Goal: Information Seeking & Learning: Learn about a topic

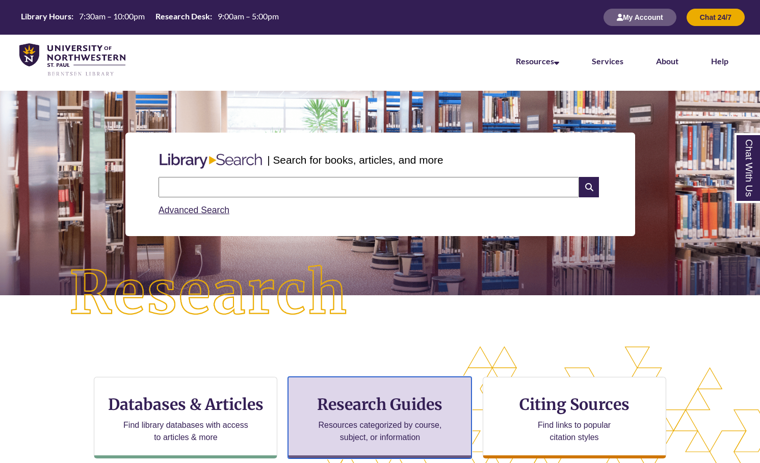
click at [381, 390] on div "Research Guides Resources categorized by course, subject, or information" at bounding box center [380, 418] width 184 height 82
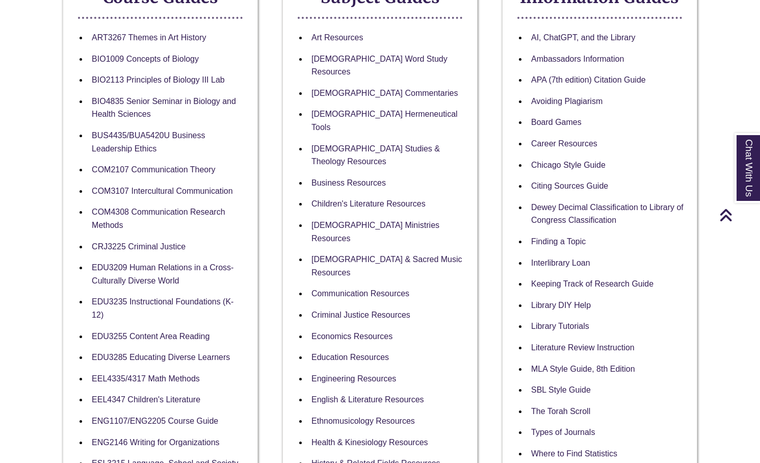
scroll to position [241, 0]
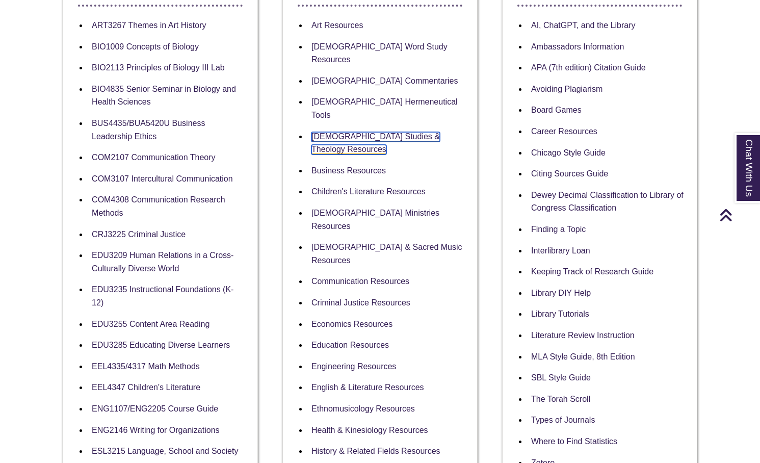
click at [418, 132] on link "[DEMOGRAPHIC_DATA] Studies & Theology Resources" at bounding box center [375, 143] width 128 height 23
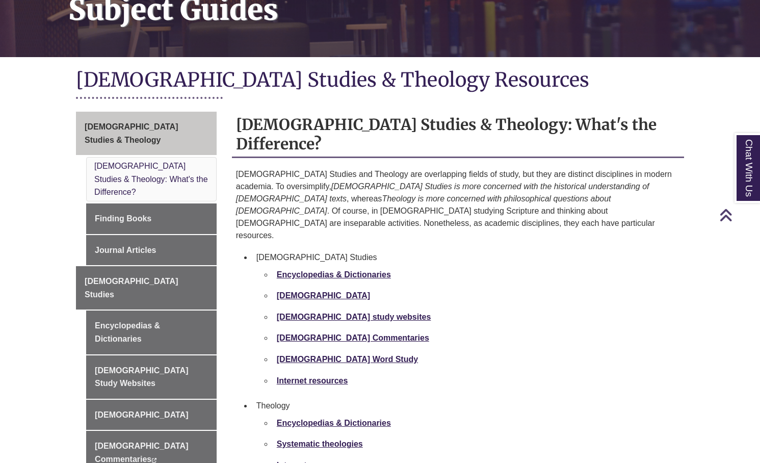
scroll to position [188, 0]
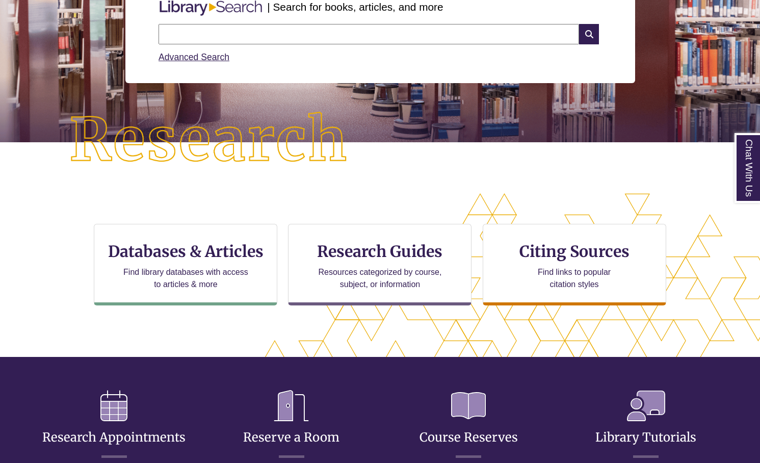
scroll to position [247, 673]
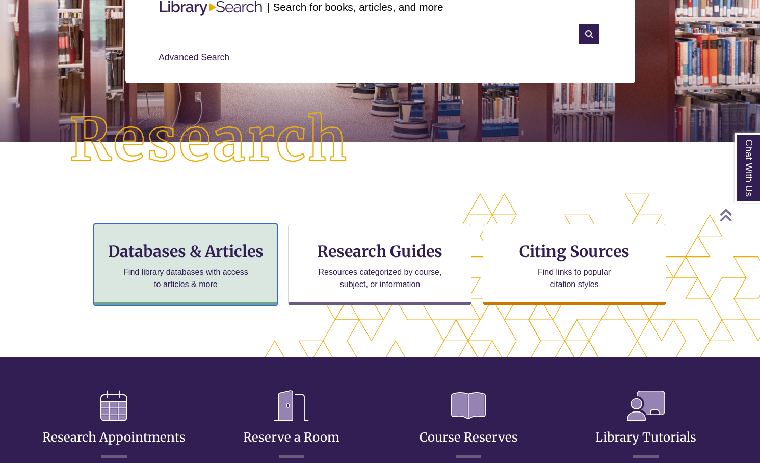
click at [221, 258] on h3 "Databases & Articles" at bounding box center [185, 251] width 166 height 19
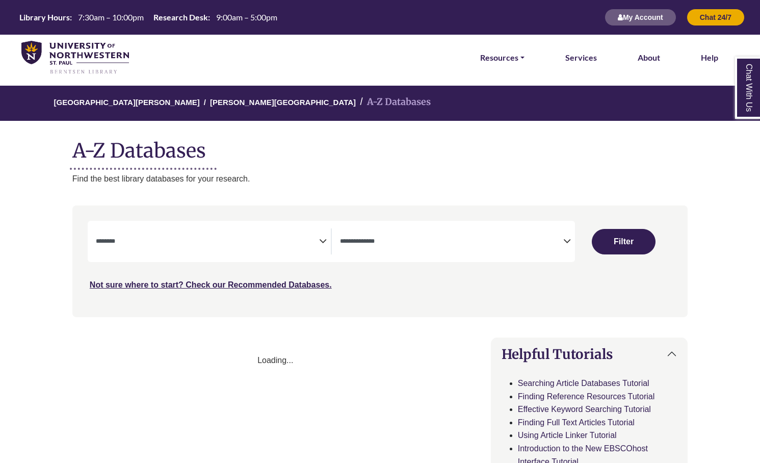
select select "Database Subject Filter"
select select "Database Types Filter"
select select "Database Subject Filter"
select select "Database Types Filter"
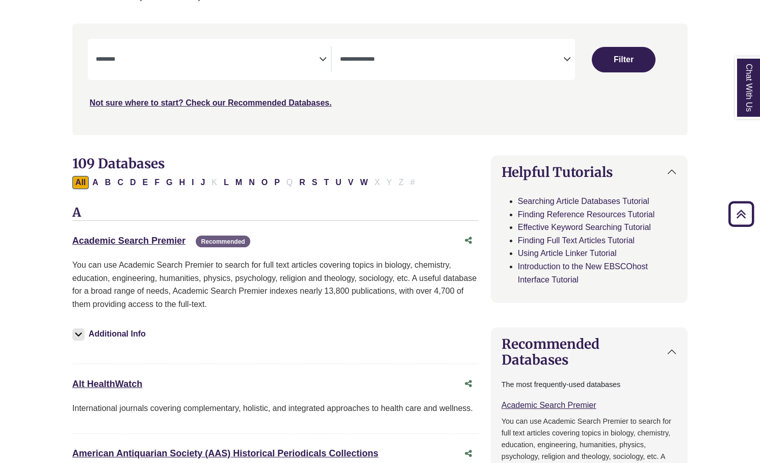
scroll to position [206, 0]
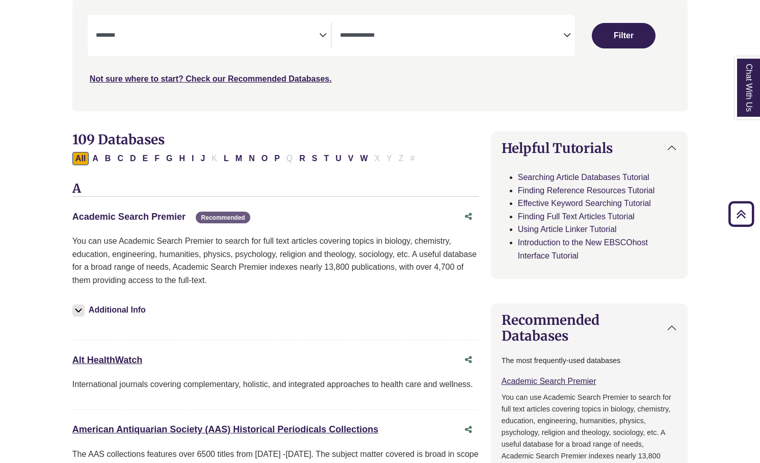
click at [161, 217] on link "Academic Search Premier This link opens in a new window" at bounding box center [128, 217] width 113 height 10
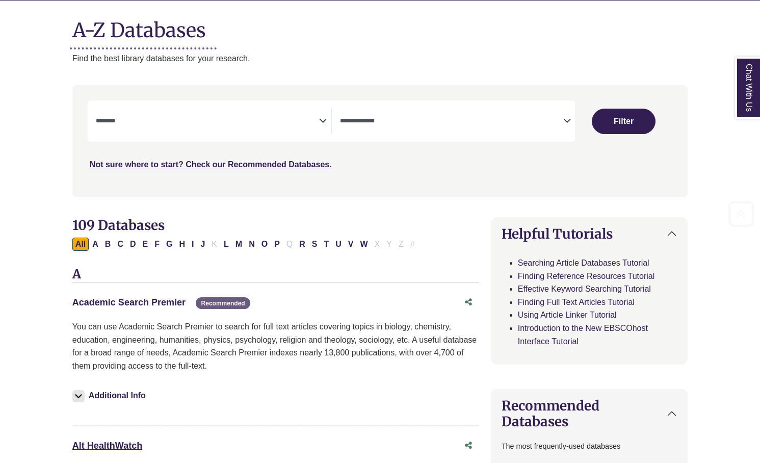
scroll to position [131, 0]
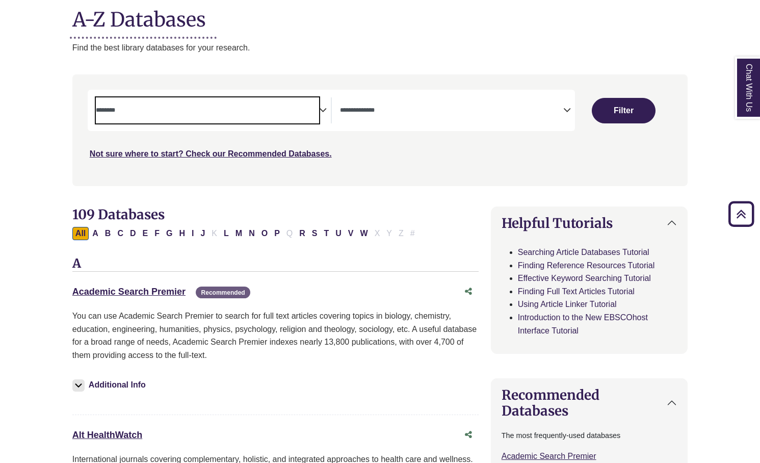
click at [260, 121] on span "Search filters" at bounding box center [207, 110] width 223 height 26
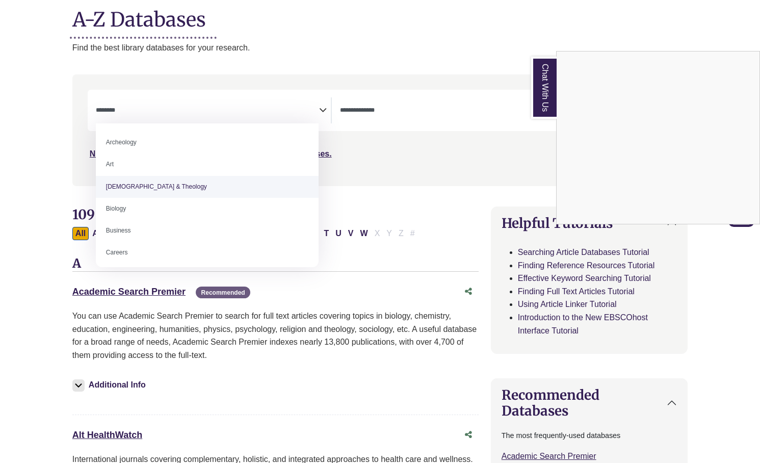
select select "*****"
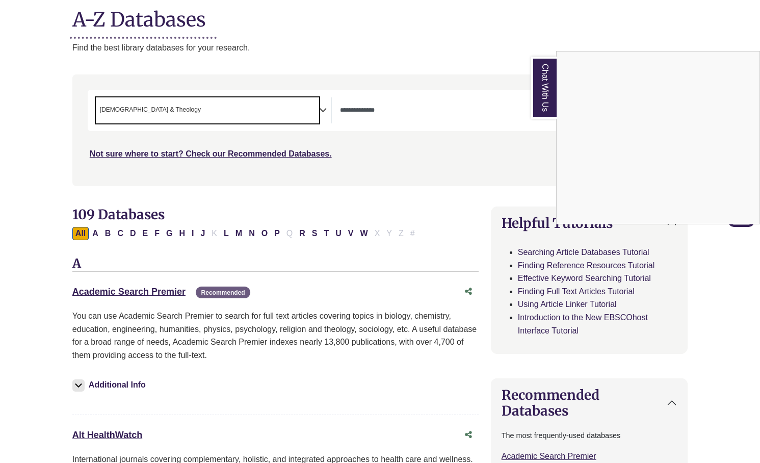
click at [380, 154] on div "Chat With Us" at bounding box center [380, 231] width 760 height 463
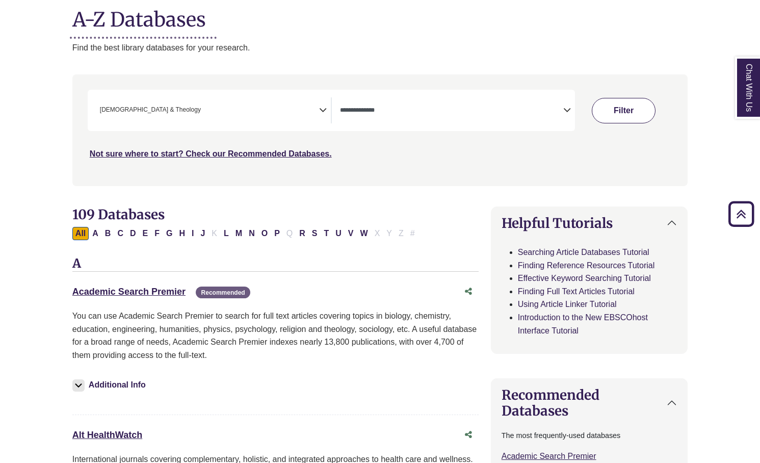
click at [627, 116] on button "Filter" at bounding box center [624, 110] width 64 height 25
select select "Database Types Filter"
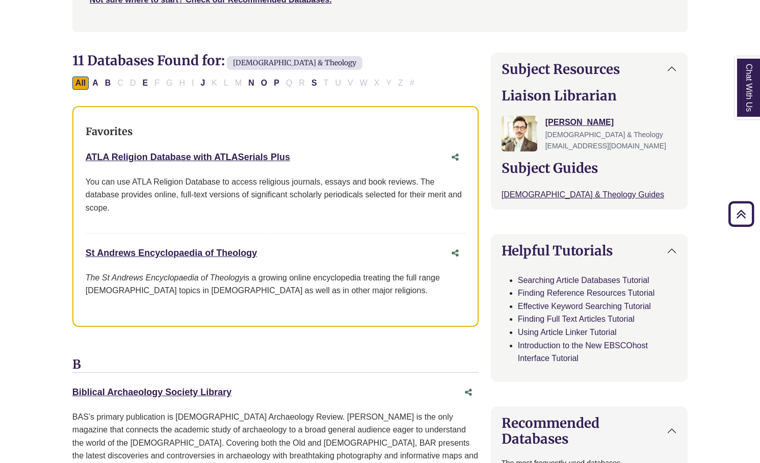
scroll to position [289, 0]
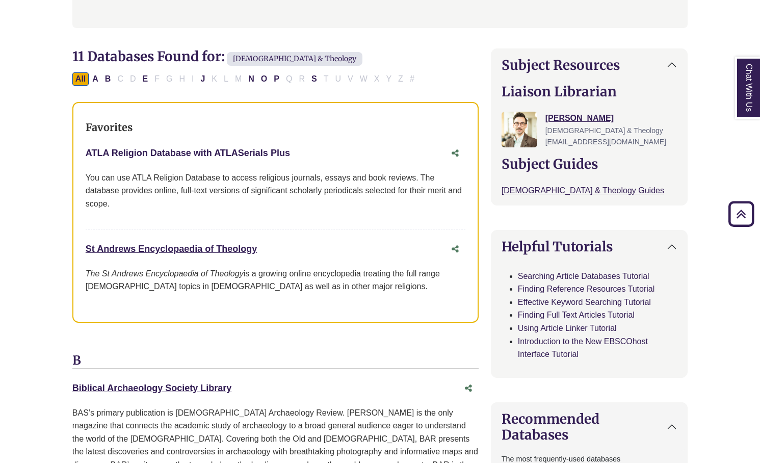
click at [253, 150] on link "ATLA Religion Database with ATLASerials Plus This link opens in a new window" at bounding box center [188, 153] width 204 height 10
click at [184, 247] on link "St Andrews Encyclopaedia of Theology This link opens in a new window" at bounding box center [171, 249] width 171 height 10
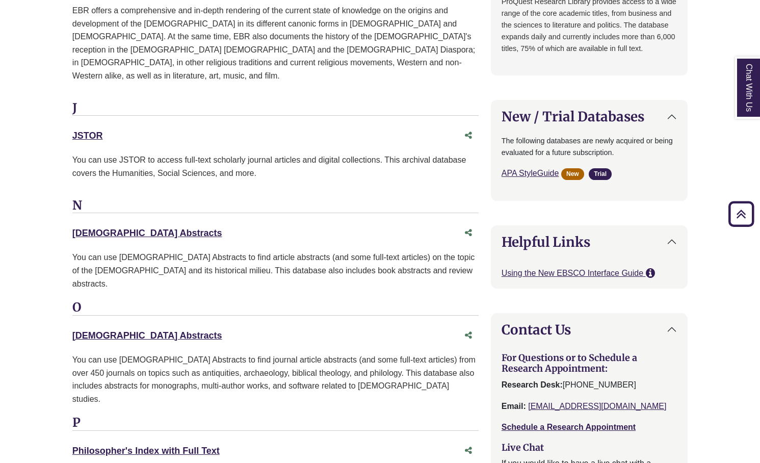
scroll to position [907, 0]
click at [160, 227] on link "New Testament Abstracts This link opens in a new window" at bounding box center [147, 232] width 150 height 10
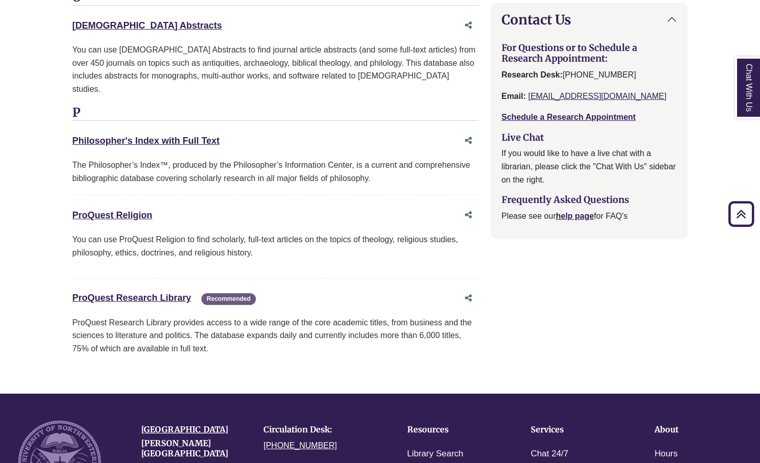
scroll to position [1217, 0]
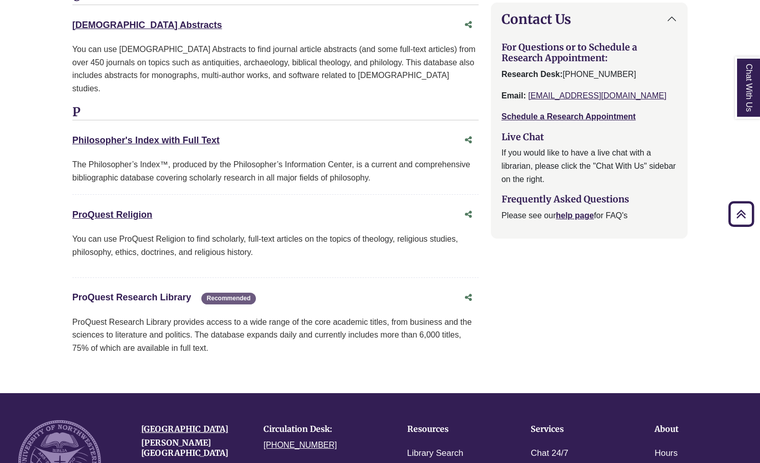
click at [143, 292] on link "ProQuest Research Library This link opens in a new window" at bounding box center [131, 297] width 119 height 10
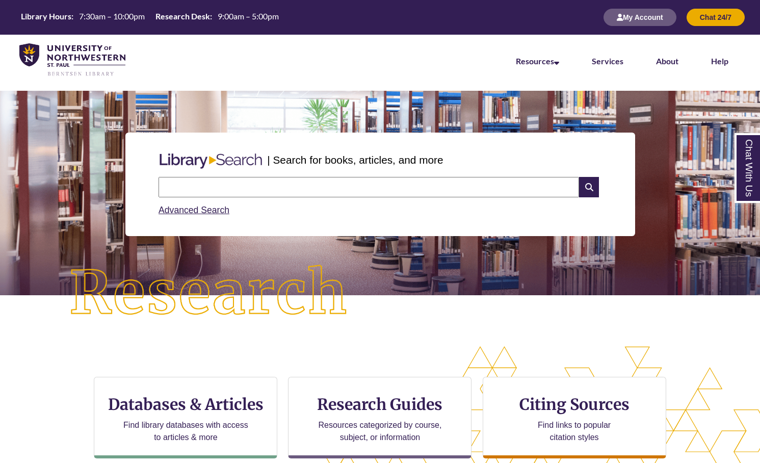
click at [283, 183] on input "text" at bounding box center [369, 187] width 421 height 20
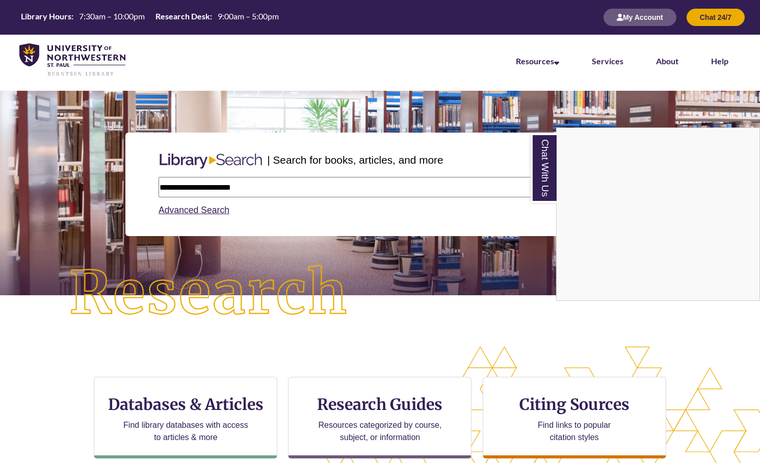
click at [226, 192] on div "Chat With Us" at bounding box center [380, 231] width 760 height 463
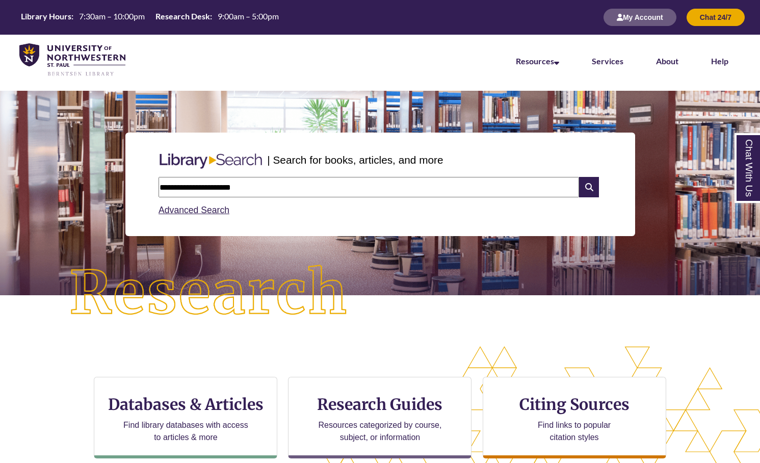
click at [226, 192] on input "**********" at bounding box center [369, 187] width 421 height 20
drag, startPoint x: 226, startPoint y: 186, endPoint x: 292, endPoint y: 186, distance: 65.3
click at [292, 186] on input "**********" at bounding box center [369, 187] width 421 height 20
click at [216, 184] on input "**********" at bounding box center [369, 187] width 421 height 20
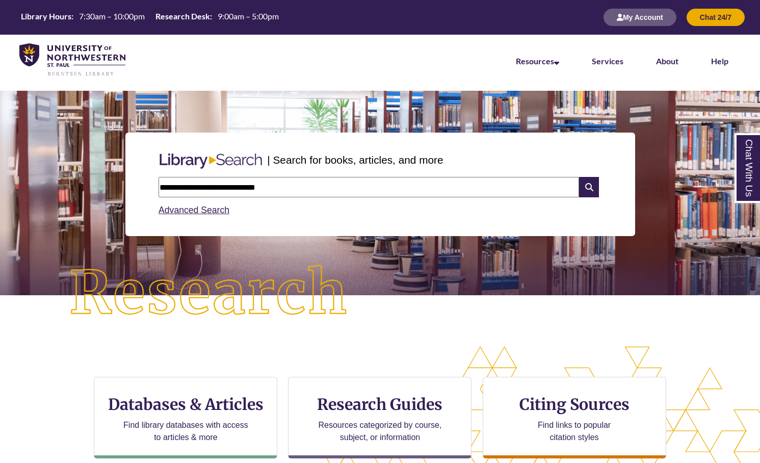
click at [216, 184] on input "**********" at bounding box center [369, 187] width 421 height 20
paste input "**********"
type input "**********"
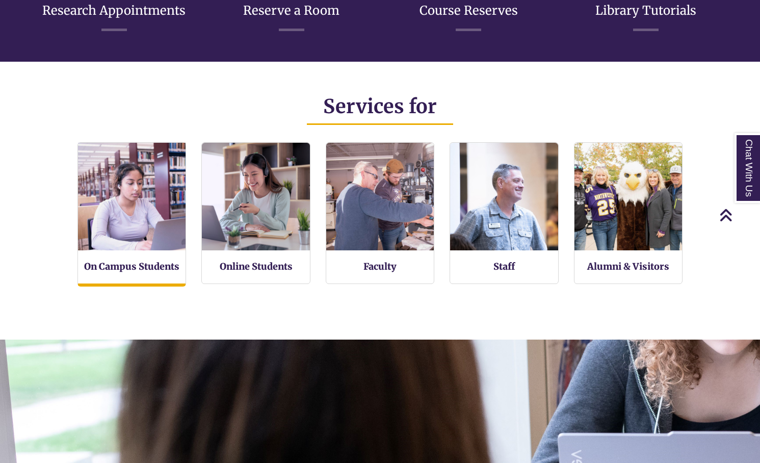
scroll to position [5, 5]
click at [140, 204] on img at bounding box center [131, 196] width 119 height 119
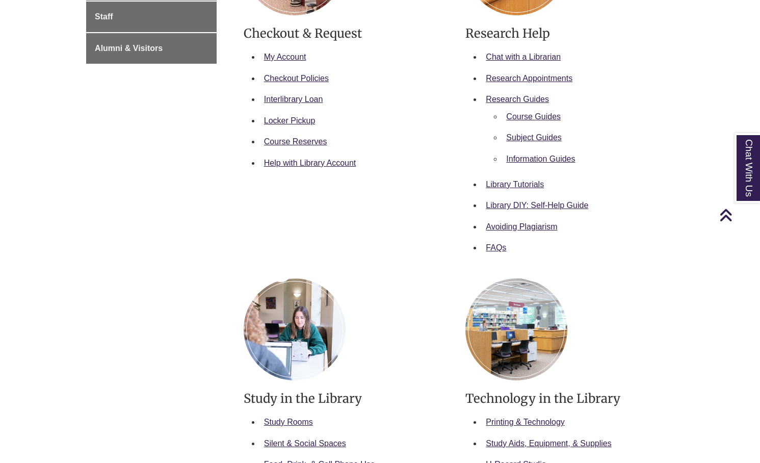
scroll to position [301, 0]
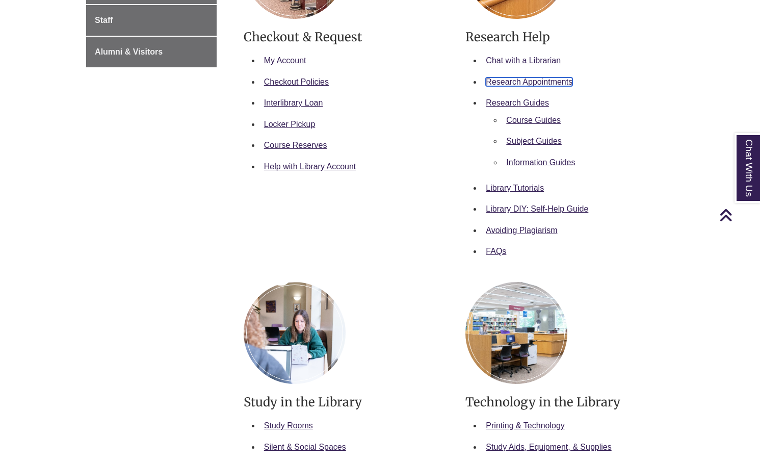
click at [528, 81] on link "Research Appointments" at bounding box center [529, 81] width 87 height 9
